Goal: Information Seeking & Learning: Stay updated

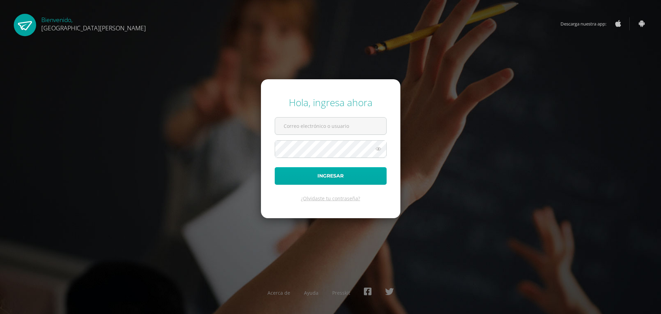
type input "o2001@bilinguesanjuan.edu.gt"
click at [325, 183] on button "Ingresar" at bounding box center [331, 176] width 112 height 18
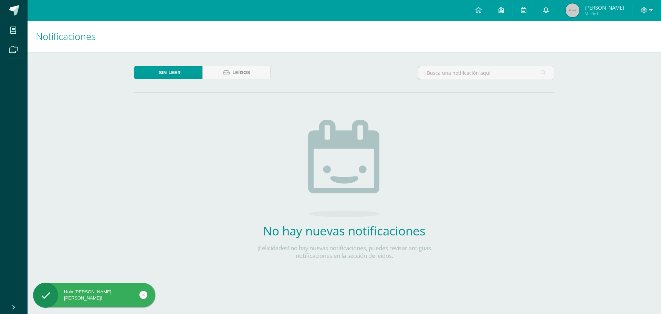
click at [554, 14] on link at bounding box center [546, 10] width 22 height 21
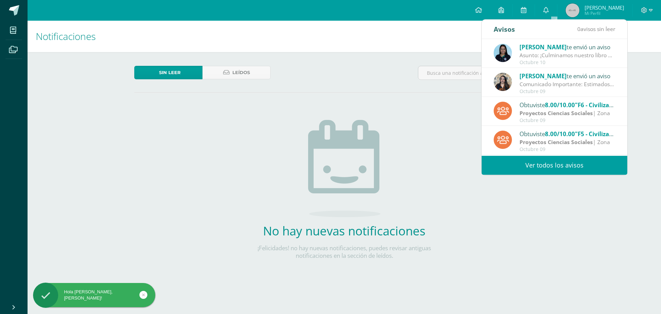
click at [441, 151] on div "No hay nuevas notificaciones ¡Felicidades! no hay nuevas notificaciones, puedes…" at bounding box center [344, 193] width 203 height 175
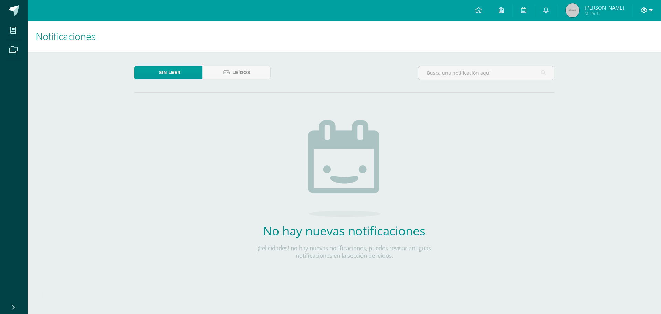
click at [651, 8] on icon at bounding box center [651, 10] width 4 height 6
click at [615, 49] on span "Cerrar sesión" at bounding box center [629, 47] width 31 height 7
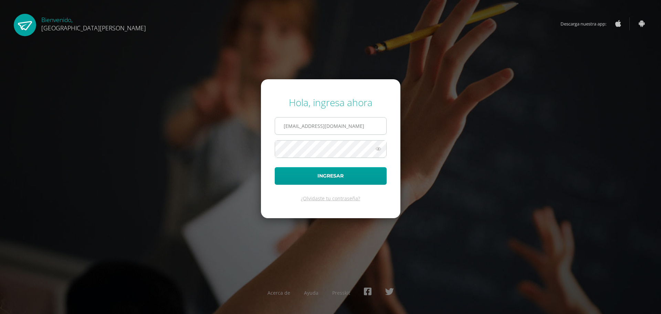
click at [368, 121] on input "[EMAIL_ADDRESS][DOMAIN_NAME]" at bounding box center [330, 125] width 111 height 17
type input "o200@bilinguesanjuan.edu.gt"
click at [328, 178] on button "Ingresar" at bounding box center [331, 176] width 112 height 18
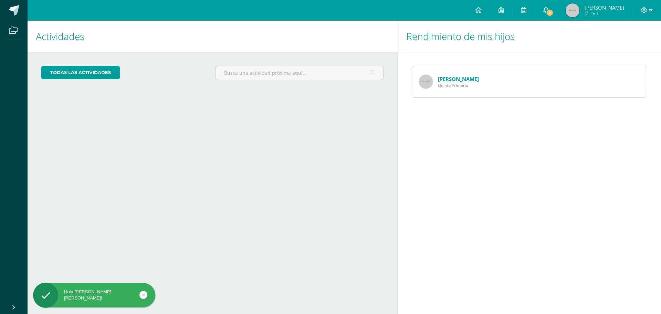
click at [554, 9] on link "2" at bounding box center [546, 10] width 22 height 21
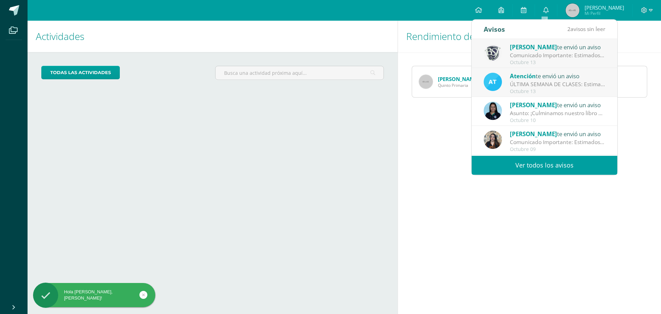
click at [541, 52] on div "Comunicado Importante: Estimados padres de familia, revisar imagen adjunta." at bounding box center [558, 55] width 96 height 8
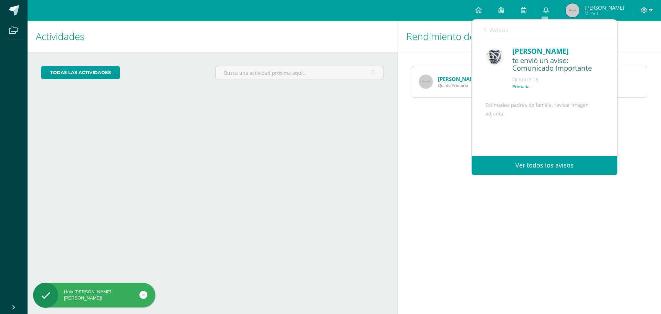
click at [550, 165] on link "Ver todos los avisos" at bounding box center [545, 165] width 146 height 19
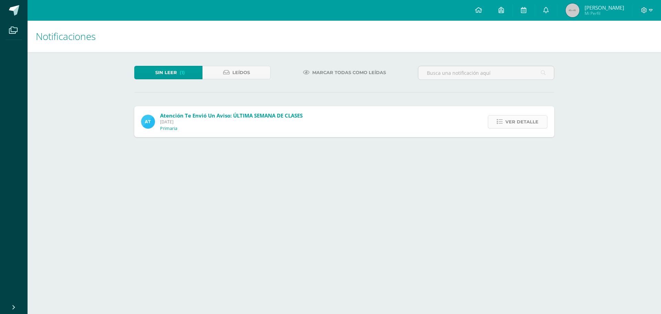
click at [545, 123] on link "Ver detalle" at bounding box center [518, 121] width 60 height 13
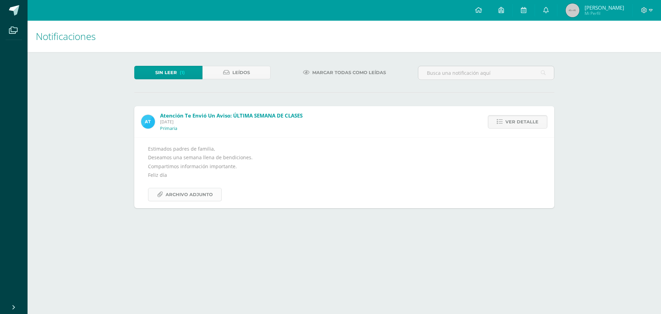
click at [206, 196] on span "Archivo Adjunto" at bounding box center [189, 194] width 47 height 13
click at [550, 10] on link at bounding box center [546, 10] width 22 height 21
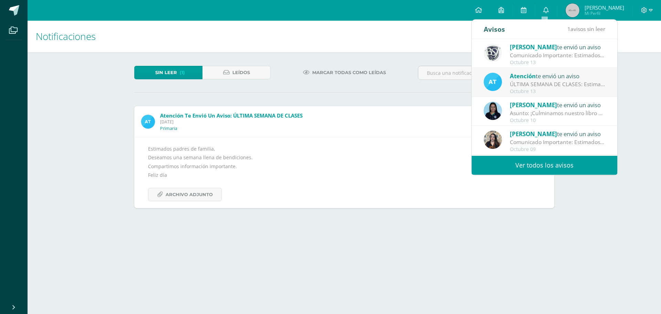
click at [535, 81] on div "ÚLTIMA SEMANA DE CLASES: Estimados padres de familia, Deseamos una semana llena…" at bounding box center [558, 84] width 96 height 8
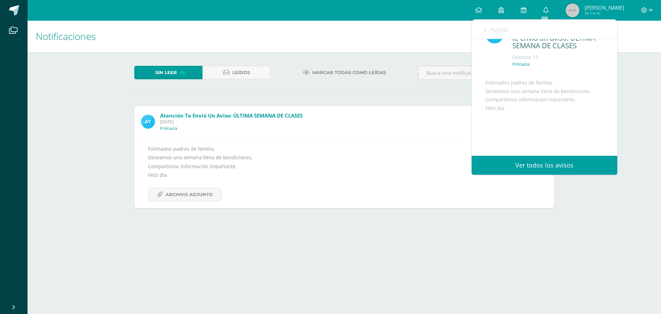
scroll to position [34, 0]
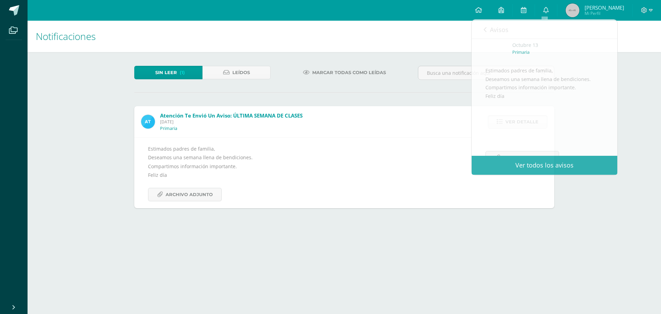
click at [409, 170] on div "Estimados padres de familia, Deseamos una semana llena de bendiciones. Comparti…" at bounding box center [344, 172] width 393 height 57
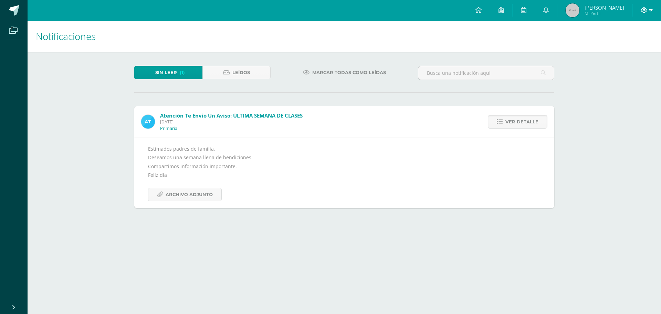
click at [649, 13] on span at bounding box center [647, 11] width 12 height 8
click at [631, 48] on span "Cerrar sesión" at bounding box center [629, 47] width 31 height 7
